Goal: Information Seeking & Learning: Learn about a topic

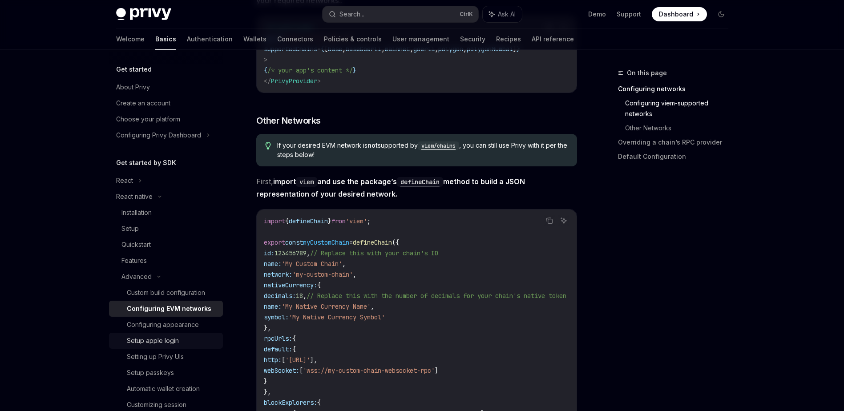
scroll to position [89, 0]
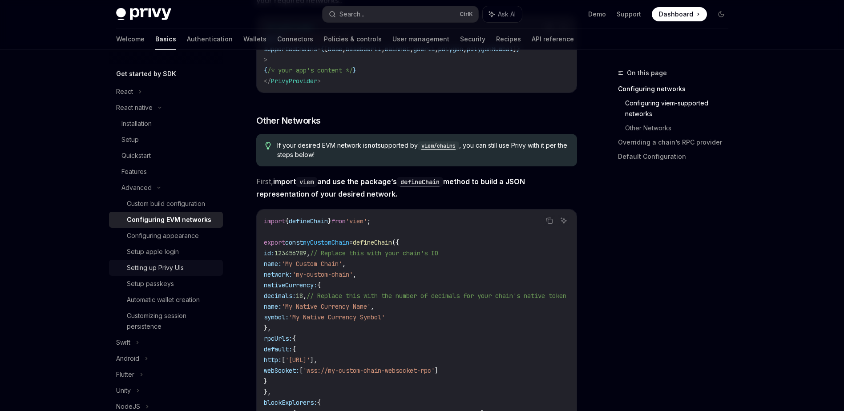
click at [194, 266] on div "Setting up Privy UIs" at bounding box center [172, 268] width 91 height 11
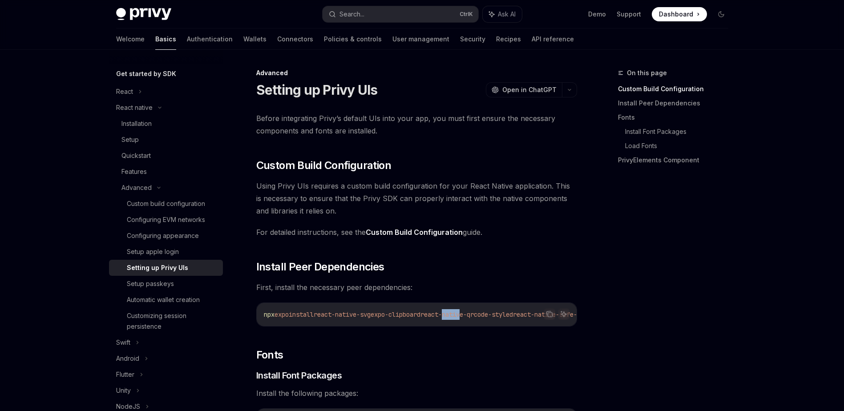
drag, startPoint x: 466, startPoint y: 330, endPoint x: 483, endPoint y: 327, distance: 16.8
click at [483, 327] on div "Copy Ask AI npx expo install react-native-svg expo-clipboard react-native-qrcod…" at bounding box center [416, 315] width 321 height 24
click at [403, 355] on h2 "​ Fonts" at bounding box center [416, 355] width 321 height 14
click at [647, 353] on div "On this page Custom Build Configuration Install Peer Dependencies Fonts Install…" at bounding box center [667, 240] width 135 height 344
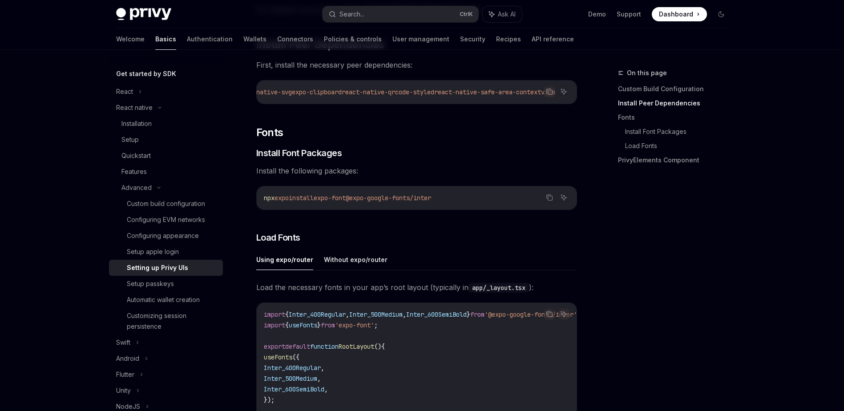
scroll to position [312, 0]
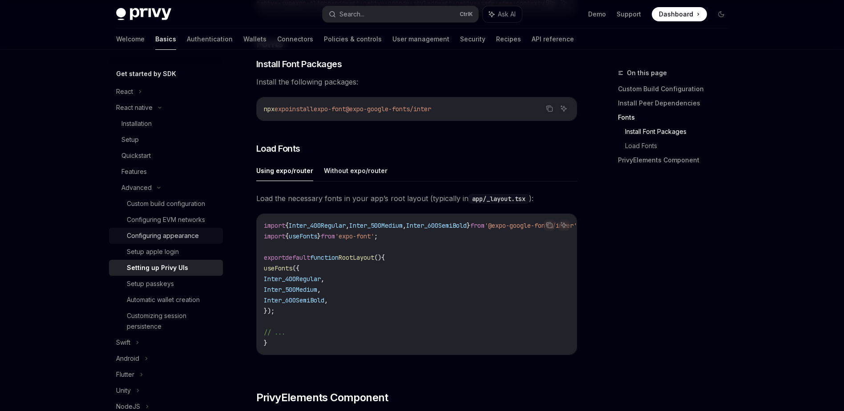
click at [170, 235] on div "Configuring appearance" at bounding box center [163, 236] width 72 height 11
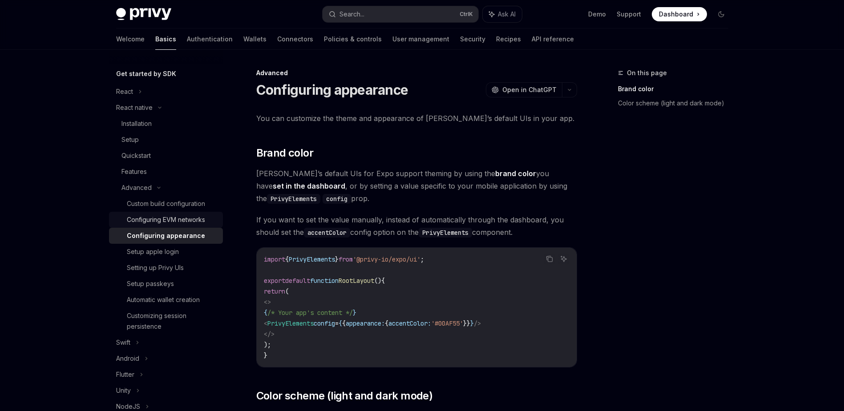
click at [178, 222] on div "Configuring EVM networks" at bounding box center [166, 220] width 78 height 11
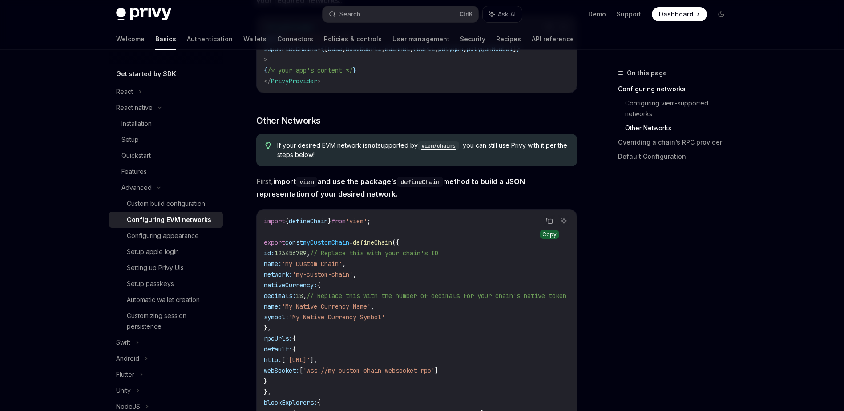
scroll to position [579, 0]
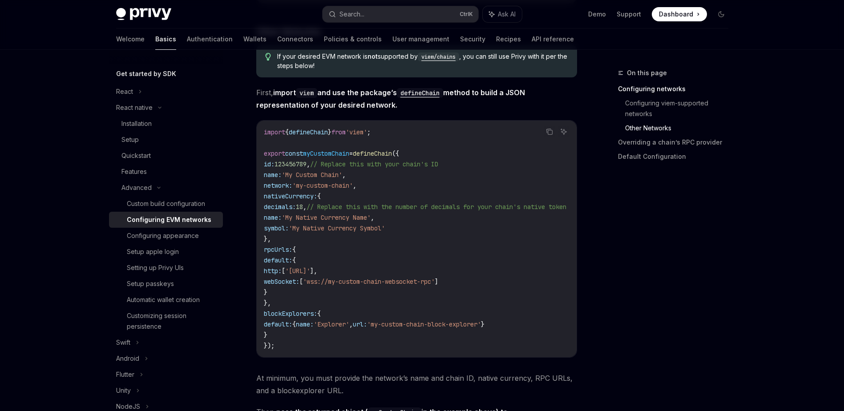
click at [681, 281] on div "On this page Configuring networks Configuring viem-supported networks Other Net…" at bounding box center [667, 240] width 135 height 344
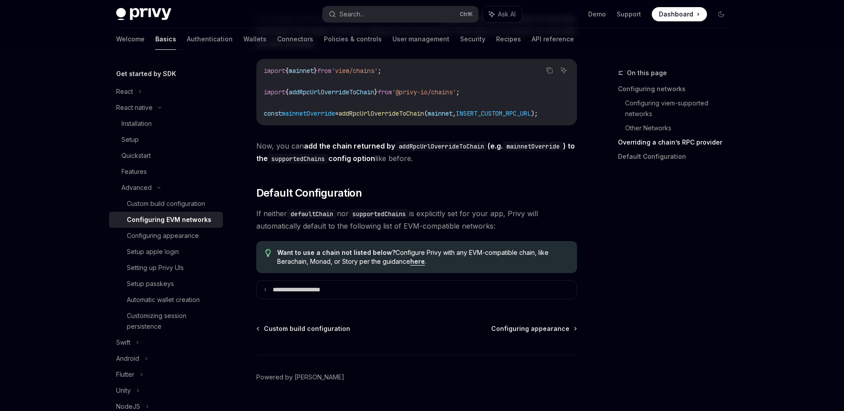
scroll to position [1192, 0]
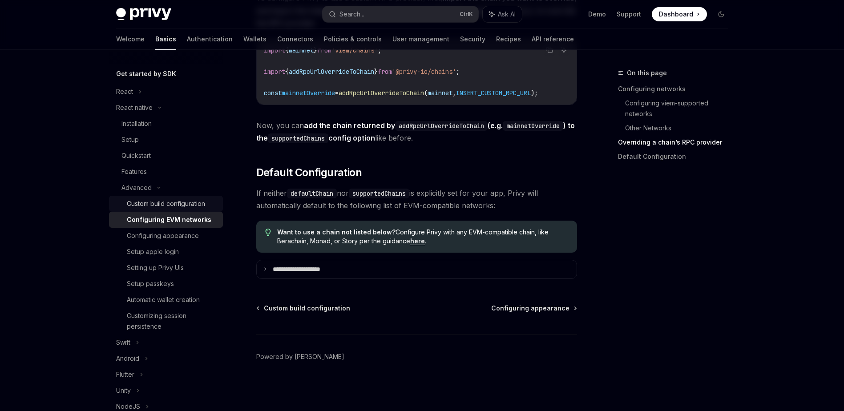
click at [194, 203] on div "Custom build configuration" at bounding box center [166, 204] width 78 height 11
type textarea "*"
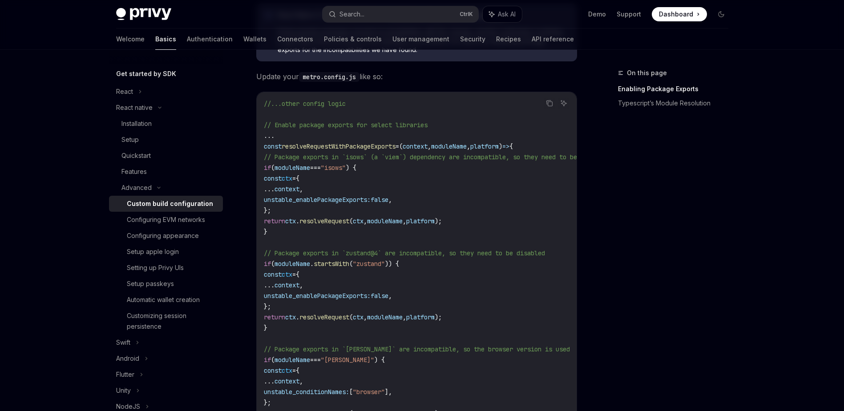
scroll to position [45, 0]
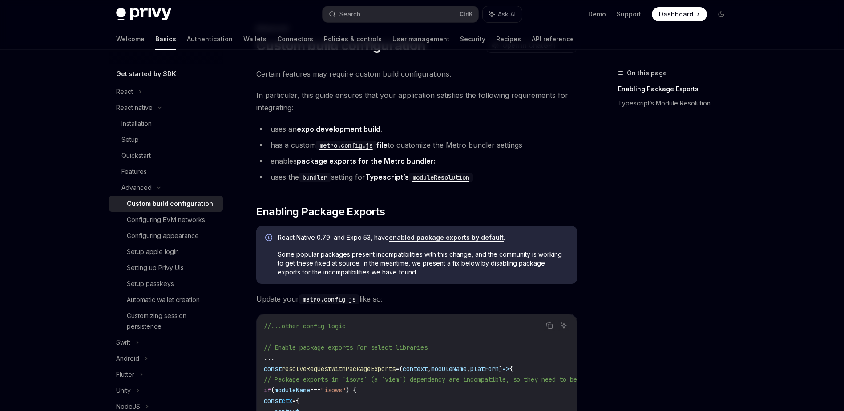
click at [643, 161] on div "On this page Enabling Package Exports Typescript’s Module Resolution" at bounding box center [667, 240] width 135 height 344
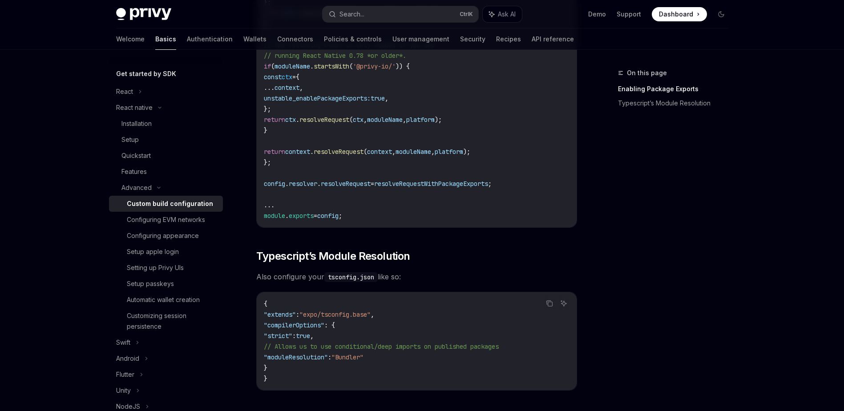
scroll to position [712, 0]
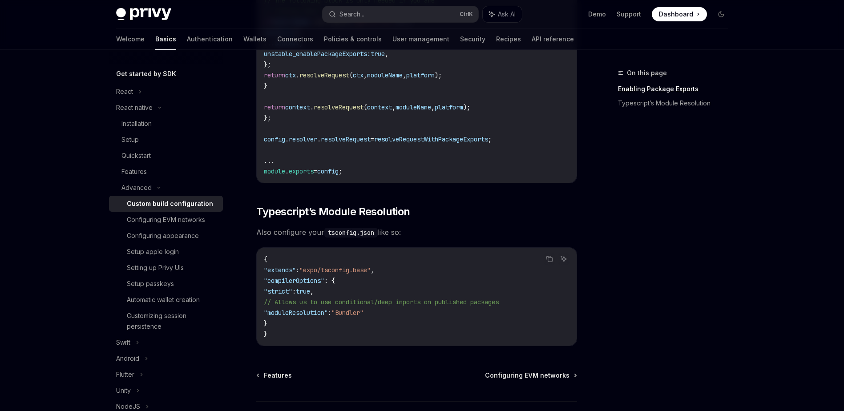
click at [540, 277] on div "Copy" at bounding box center [550, 272] width 20 height 9
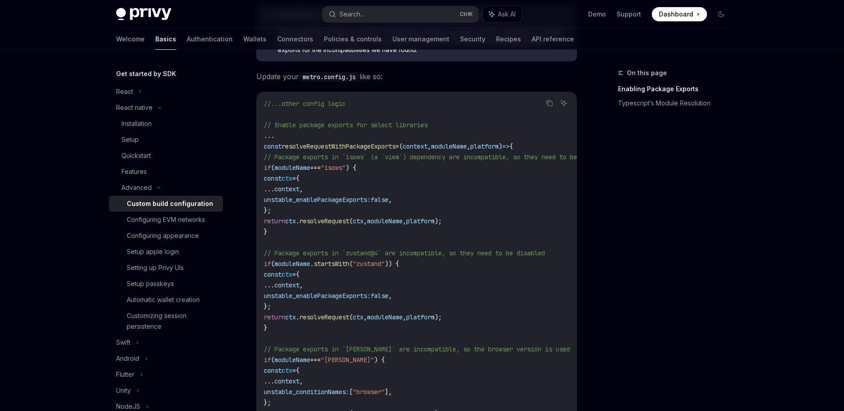
scroll to position [134, 0]
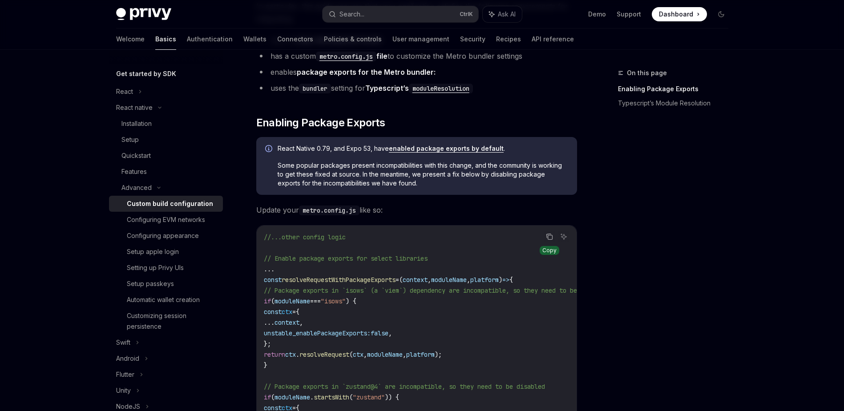
click at [544, 236] on button "Copy the contents from the code block" at bounding box center [550, 237] width 12 height 12
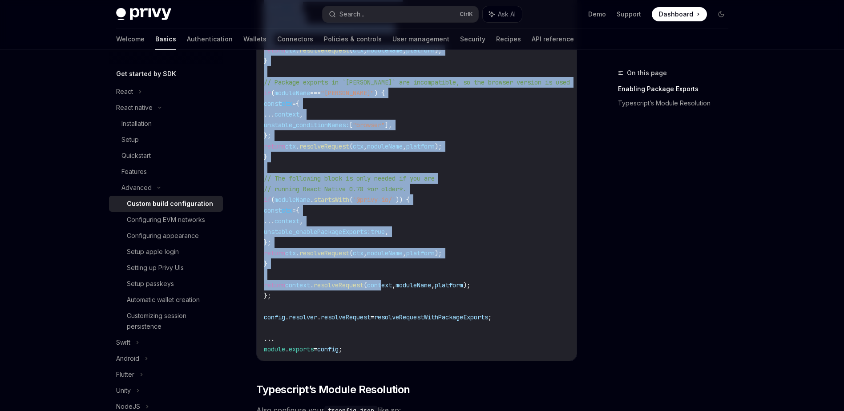
scroll to position [579, 0]
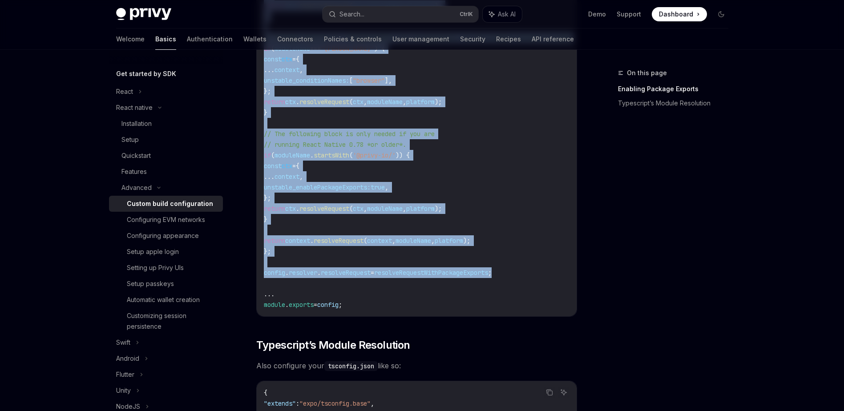
drag, startPoint x: 264, startPoint y: 236, endPoint x: 513, endPoint y: 273, distance: 251.5
click at [513, 273] on code "//...other config logic // Enable package exports for select libraries ... cons…" at bounding box center [447, 48] width 367 height 523
copy code "const resolveRequestWithPackageExports = ( context , moduleName , platform ) =>…"
click at [491, 233] on code "//...other config logic // Enable package exports for select libraries ... cons…" at bounding box center [447, 48] width 367 height 523
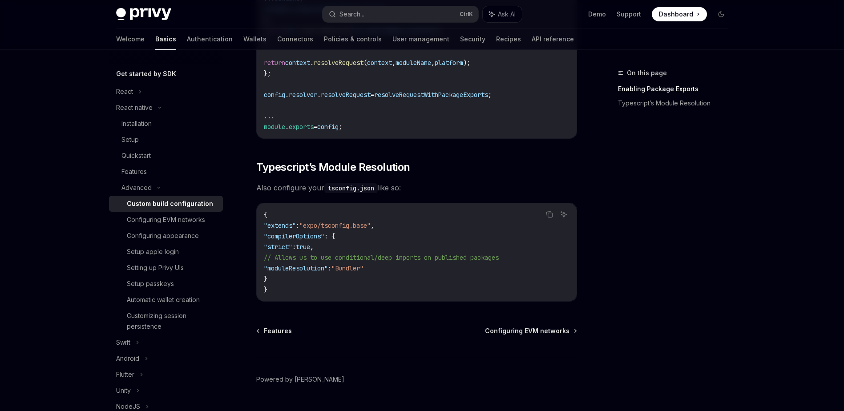
scroll to position [783, 0]
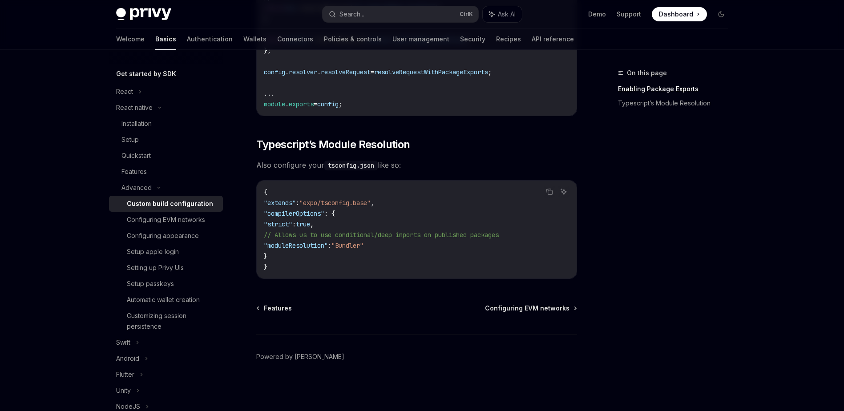
click at [451, 258] on code "{ "extends" : "expo/tsconfig.base" , "compilerOptions" : { "strict" : true , //…" at bounding box center [417, 229] width 306 height 85
click at [180, 223] on div "Configuring EVM networks" at bounding box center [166, 220] width 78 height 11
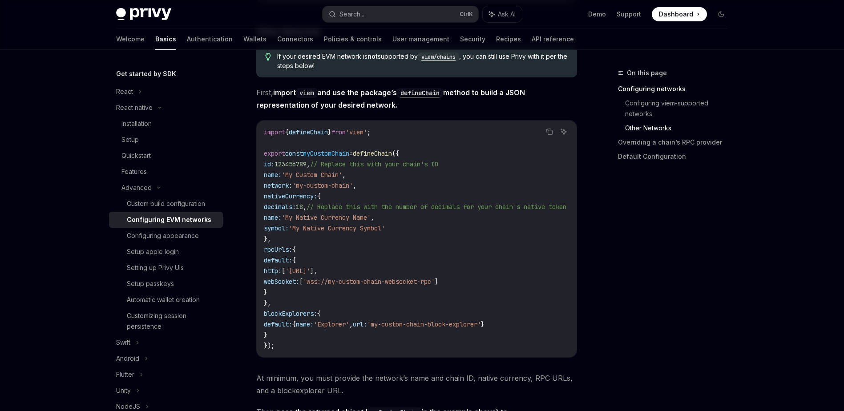
scroll to position [712, 0]
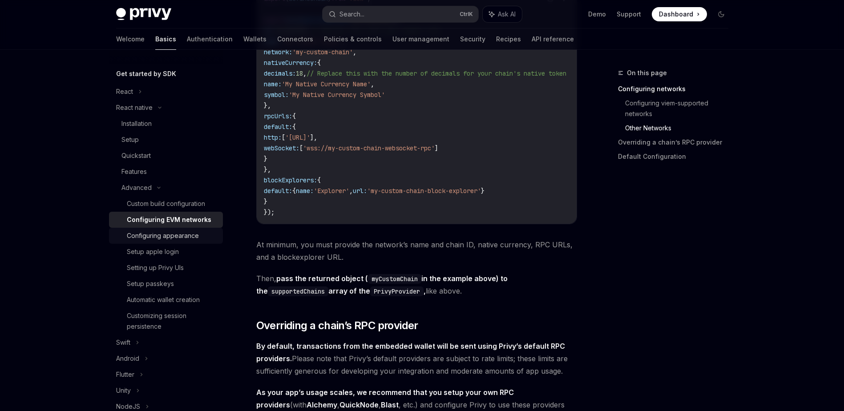
click at [130, 234] on div "Configuring appearance" at bounding box center [163, 236] width 72 height 11
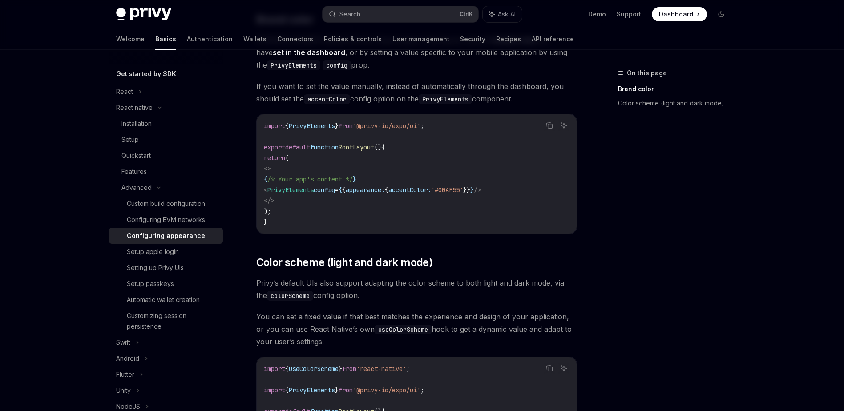
scroll to position [267, 0]
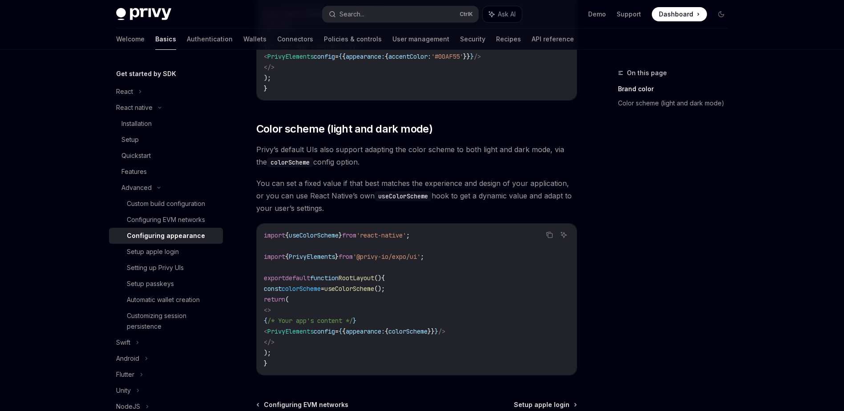
click at [328, 235] on span "useColorScheme" at bounding box center [314, 235] width 50 height 8
click at [151, 297] on div "Automatic wallet creation" at bounding box center [163, 300] width 73 height 11
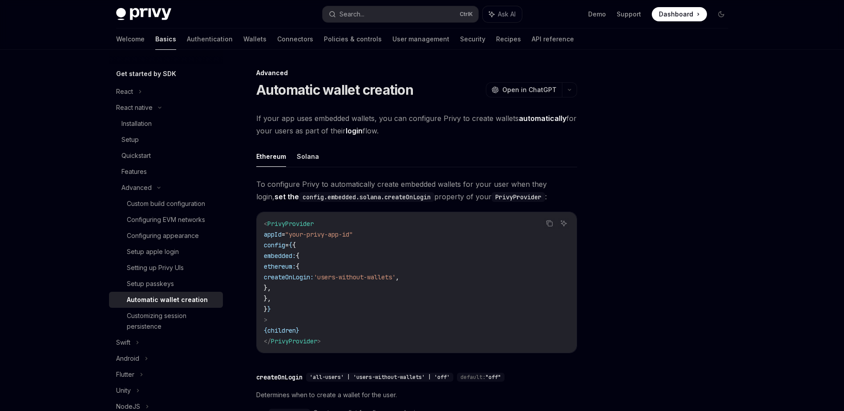
click at [456, 227] on code "< PrivyProvider appId = "your-privy-app-id" config = { { embedded: { ethereum: …" at bounding box center [417, 283] width 306 height 128
click at [168, 283] on div "Setup passkeys" at bounding box center [150, 284] width 47 height 11
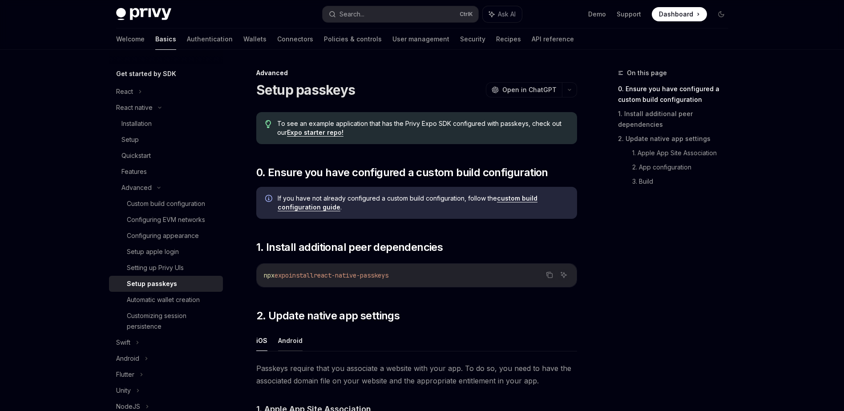
click at [286, 340] on button "Android" at bounding box center [290, 340] width 24 height 21
drag, startPoint x: 327, startPoint y: 275, endPoint x: 461, endPoint y: 266, distance: 134.7
click at [461, 266] on div "npx expo install react-native-passkeys" at bounding box center [417, 275] width 320 height 23
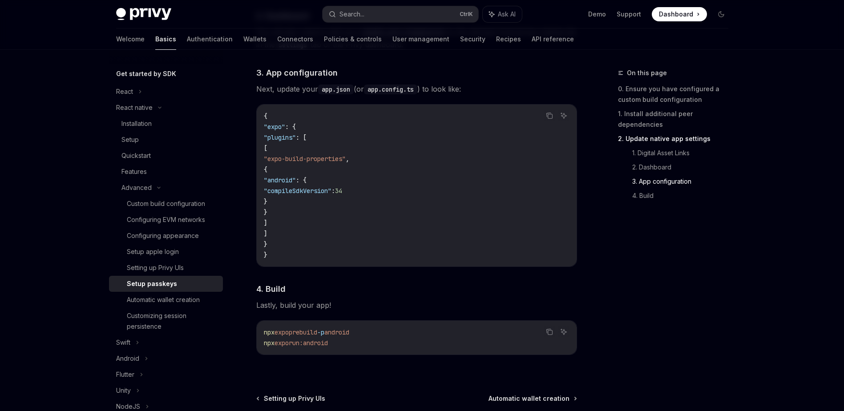
scroll to position [801, 0]
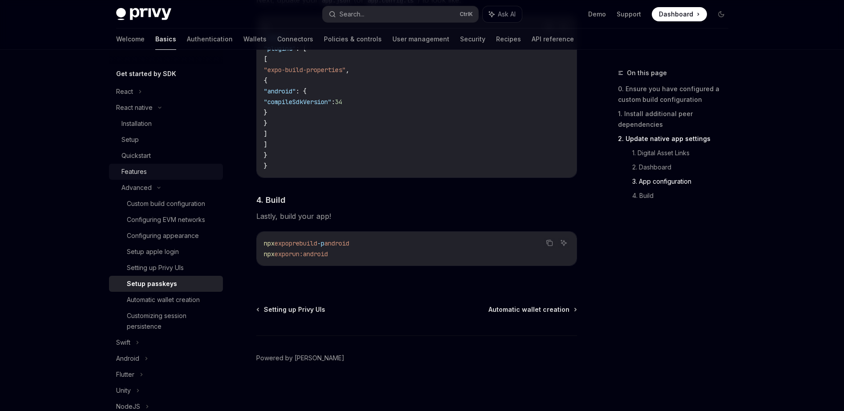
click at [146, 173] on div "Features" at bounding box center [134, 171] width 25 height 11
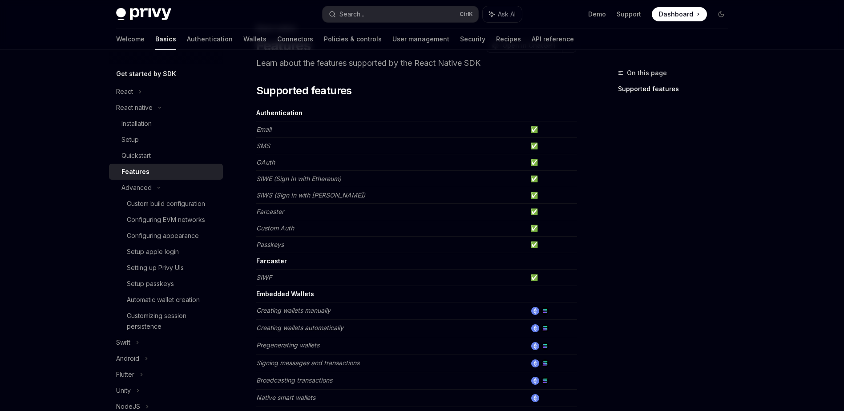
scroll to position [134, 0]
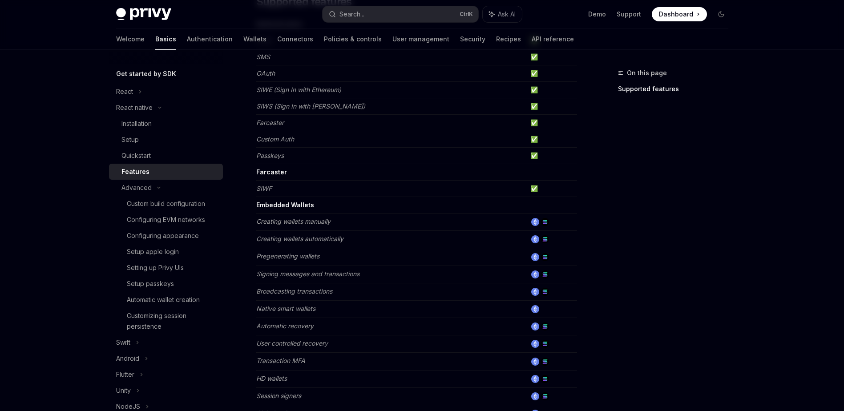
click at [313, 222] on em "Creating wallets manually" at bounding box center [293, 222] width 74 height 8
click at [418, 225] on td "Creating wallets manually" at bounding box center [391, 222] width 271 height 17
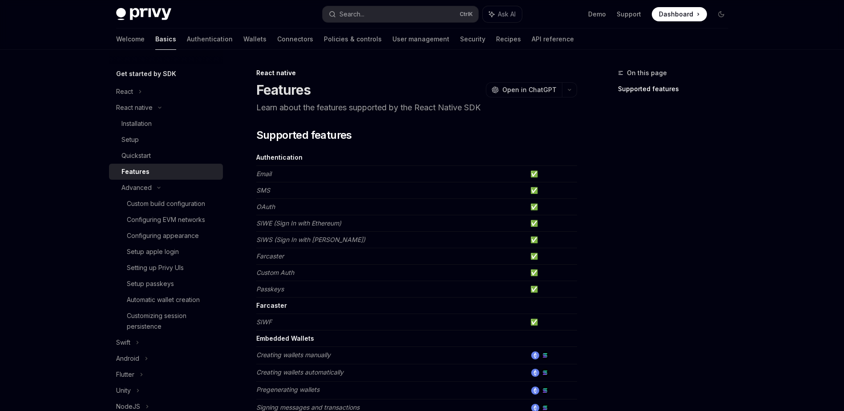
click at [643, 278] on div "On this page Supported features" at bounding box center [667, 240] width 135 height 344
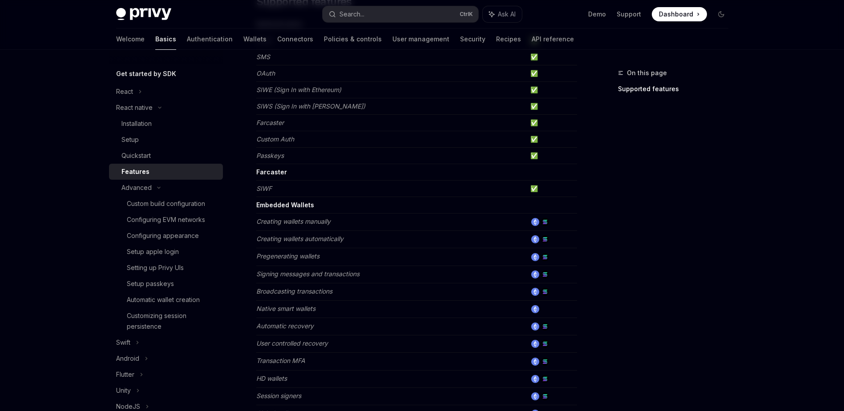
scroll to position [178, 0]
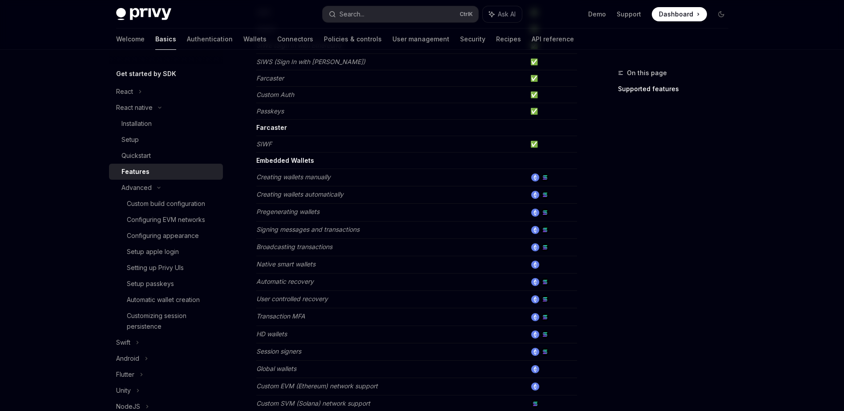
click at [547, 268] on td at bounding box center [552, 264] width 50 height 17
click at [286, 271] on td "Native smart wallets" at bounding box center [391, 264] width 271 height 17
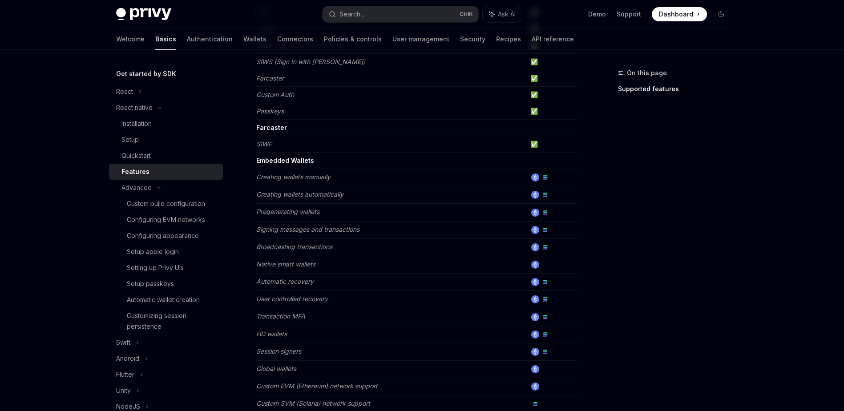
click at [292, 264] on em "Native smart wallets" at bounding box center [285, 264] width 59 height 8
click at [414, 286] on td "Automatic recovery" at bounding box center [391, 282] width 271 height 17
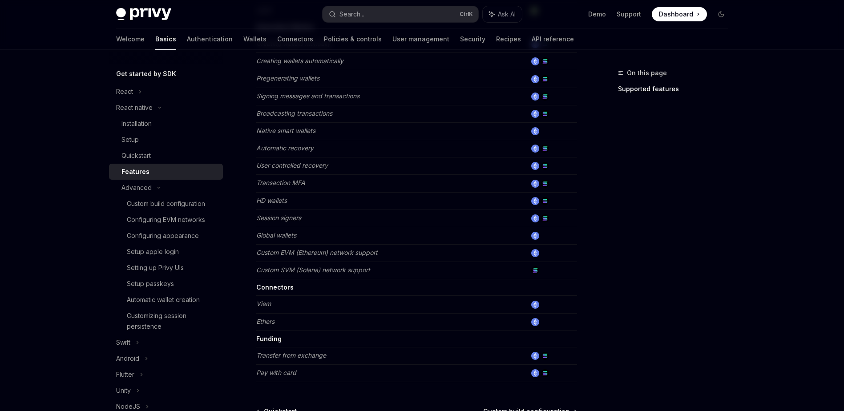
click at [340, 274] on td "Custom SVM (Solana) network support" at bounding box center [391, 270] width 271 height 17
click at [341, 271] on em "Custom SVM (Solana) network support" at bounding box center [313, 270] width 114 height 8
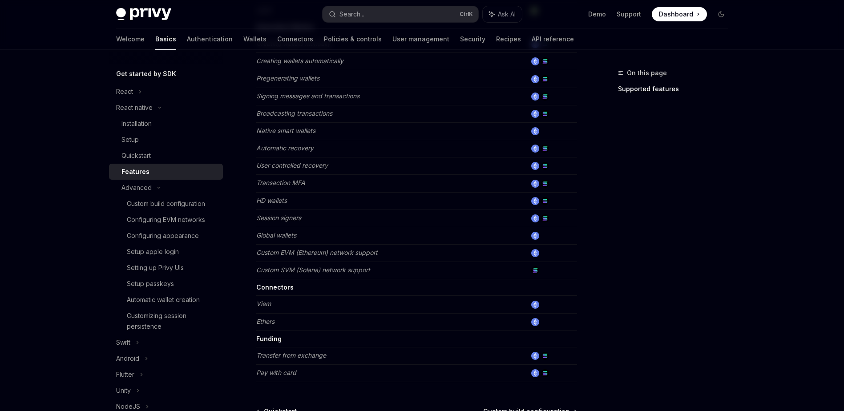
click at [626, 331] on div "On this page Supported features" at bounding box center [667, 240] width 135 height 344
click at [532, 305] on img at bounding box center [535, 305] width 8 height 8
click at [299, 308] on td "Viem" at bounding box center [391, 304] width 271 height 17
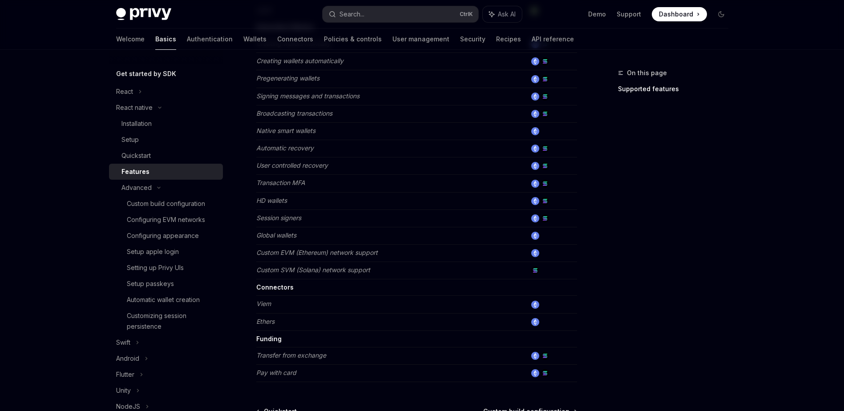
click at [263, 306] on em "Viem" at bounding box center [263, 304] width 15 height 8
click at [316, 306] on td "Viem" at bounding box center [391, 304] width 271 height 17
click at [268, 318] on em "Ethers" at bounding box center [265, 322] width 18 height 8
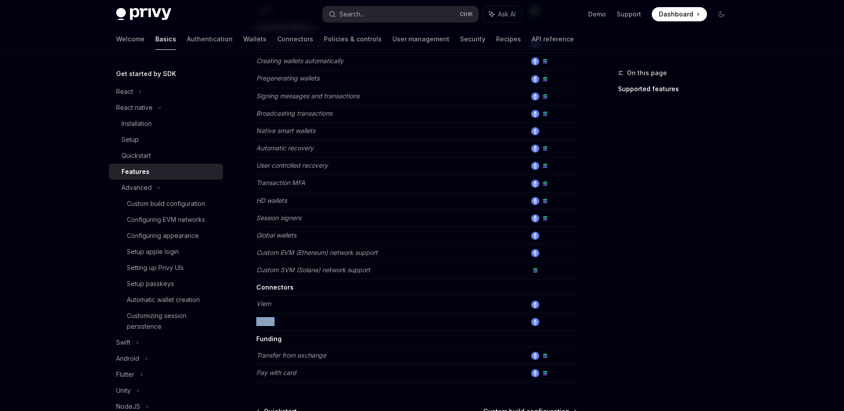
click at [268, 318] on em "Ethers" at bounding box center [265, 322] width 18 height 8
click at [348, 304] on td "Viem" at bounding box center [391, 304] width 271 height 17
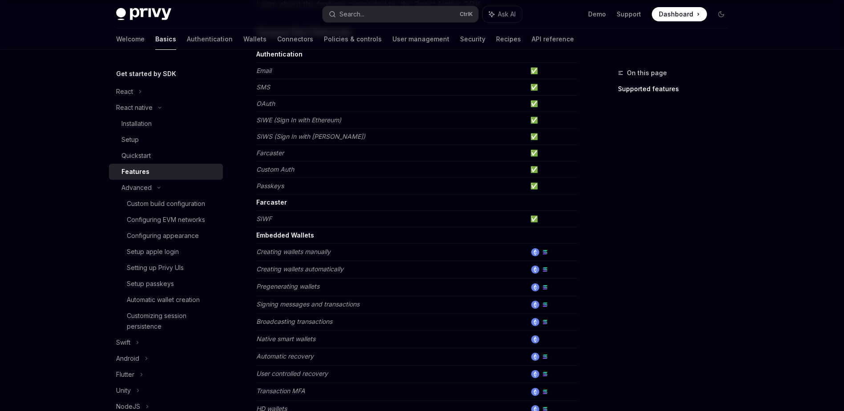
scroll to position [0, 0]
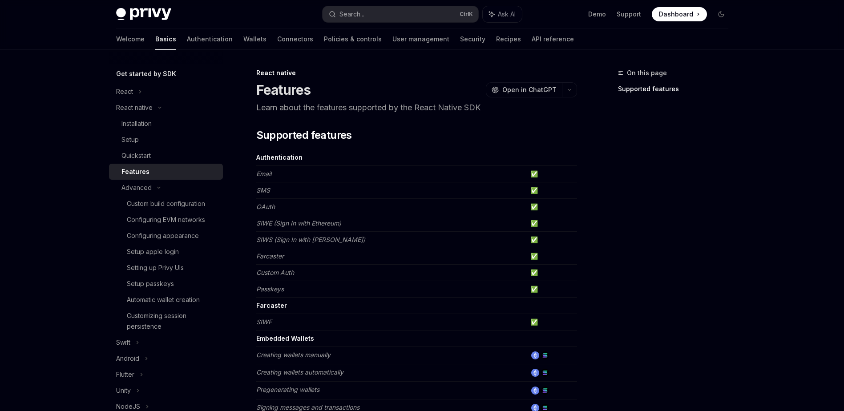
click at [337, 228] on td "SIWE (Sign In with Ethereum)" at bounding box center [391, 223] width 271 height 16
click at [340, 224] on em "SIWE (Sign In with Ethereum)" at bounding box center [298, 223] width 85 height 8
click at [451, 242] on td "SIWS (Sign In with [PERSON_NAME])" at bounding box center [391, 240] width 271 height 16
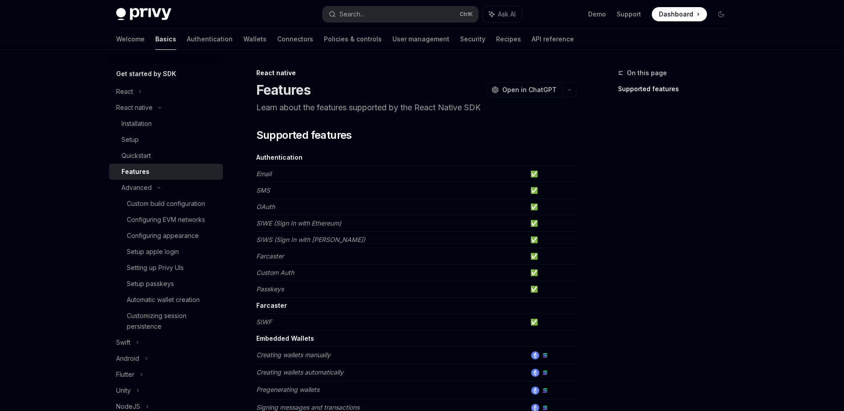
click at [450, 240] on td "SIWS (Sign In with [PERSON_NAME])" at bounding box center [391, 240] width 271 height 16
click at [706, 288] on div "On this page Supported features" at bounding box center [667, 240] width 135 height 344
click at [695, 274] on div "On this page Supported features" at bounding box center [667, 240] width 135 height 344
click at [186, 285] on div "Setup passkeys" at bounding box center [172, 284] width 91 height 11
type textarea "*"
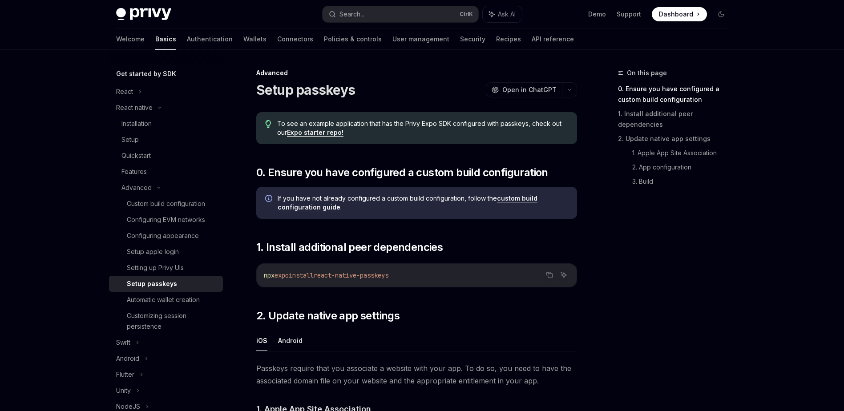
click at [329, 275] on span "react-native-passkeys" at bounding box center [351, 276] width 75 height 8
drag, startPoint x: 328, startPoint y: 275, endPoint x: 407, endPoint y: 275, distance: 79.7
click at [407, 275] on code "npx expo install react-native-passkeys" at bounding box center [417, 275] width 306 height 11
copy span "react-native-passkeys"
